Goal: Task Accomplishment & Management: Use online tool/utility

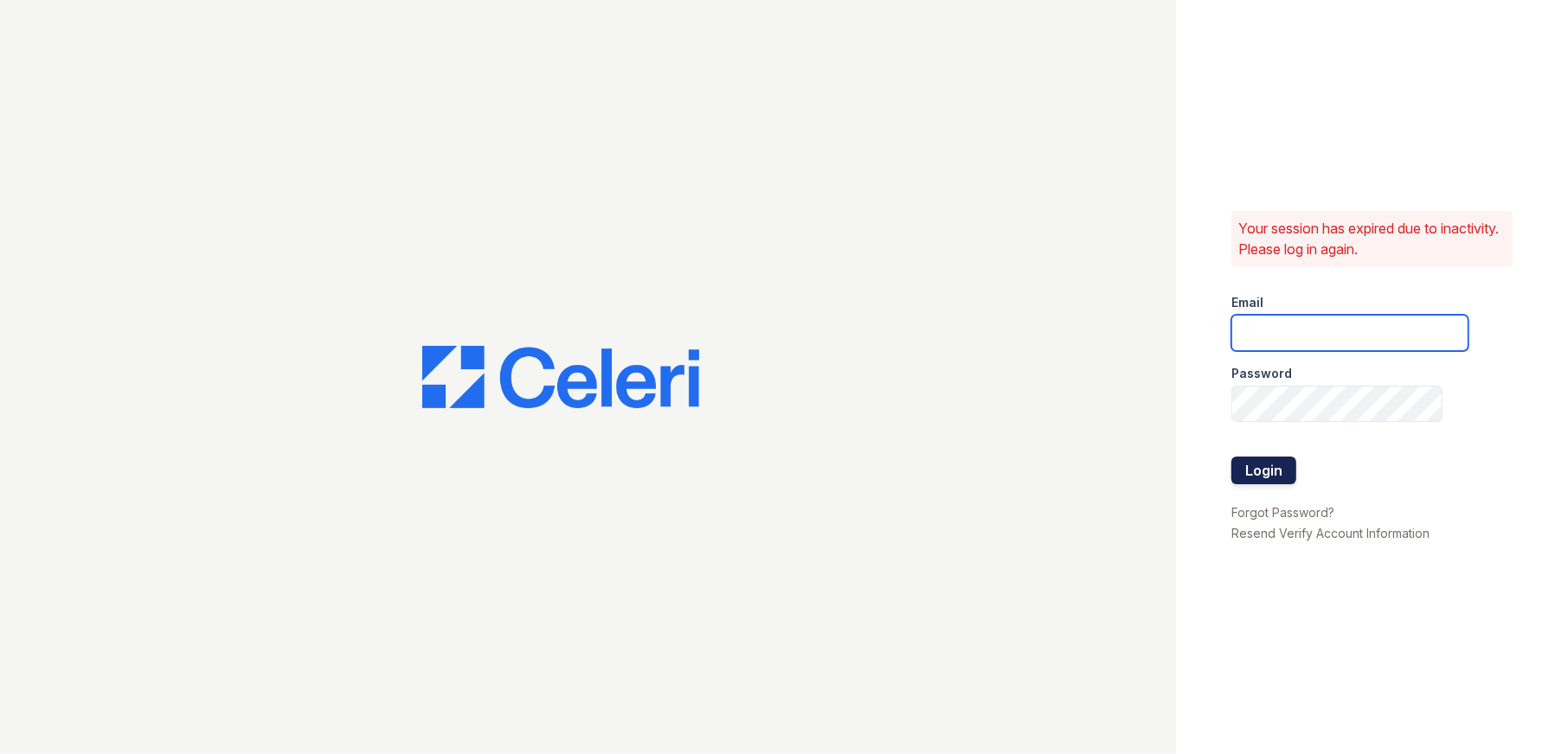
type input "[EMAIL_ADDRESS][DOMAIN_NAME]"
click at [1269, 474] on button "Login" at bounding box center [1263, 471] width 65 height 28
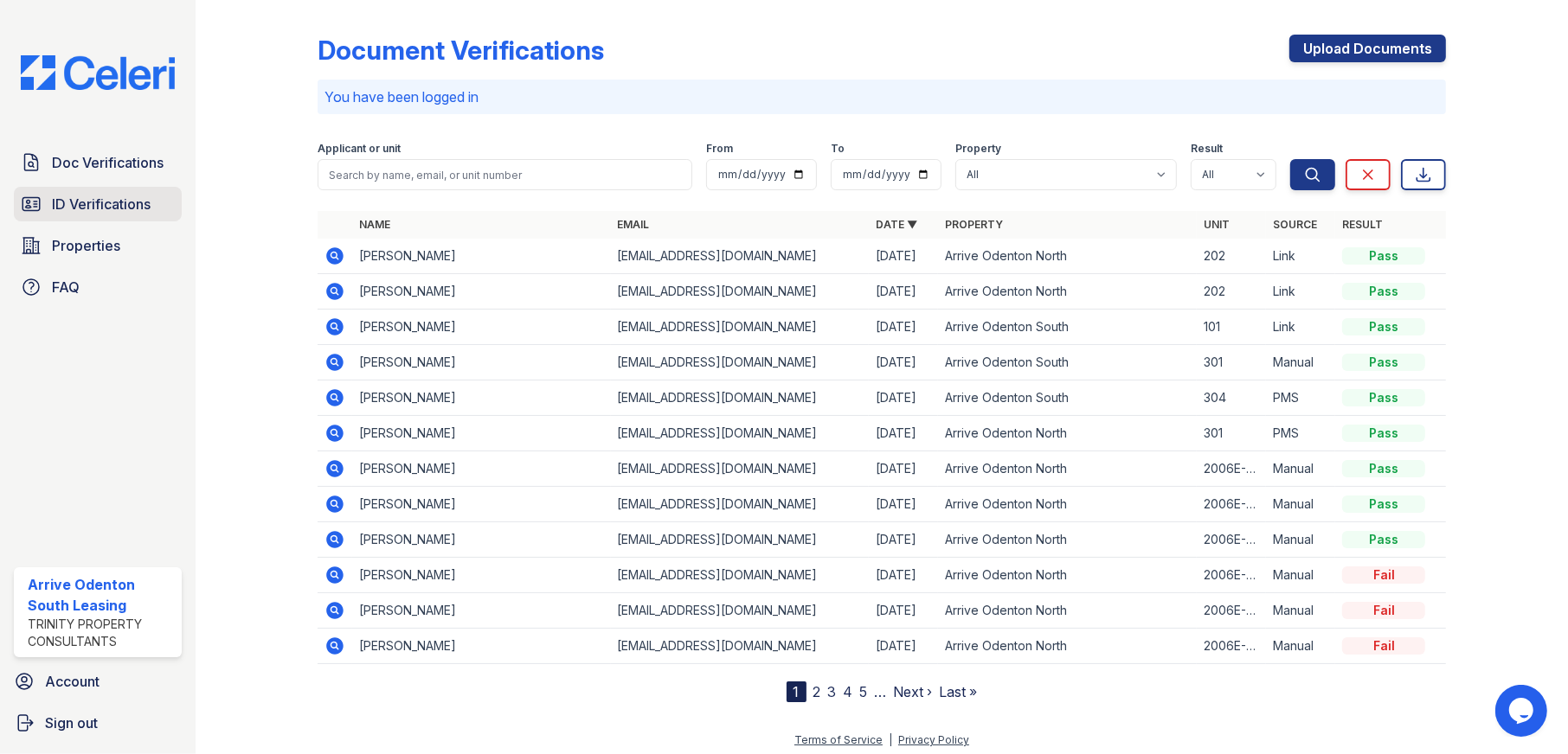
click at [72, 203] on span "ID Verifications" at bounding box center [101, 204] width 99 height 21
